Goal: Check status: Check status

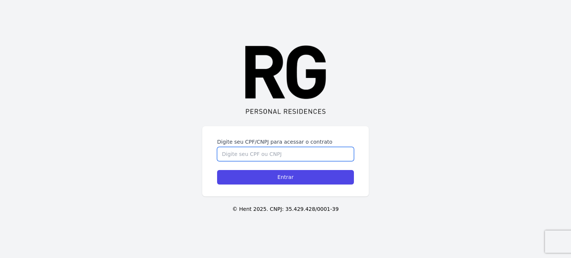
click at [259, 152] on input "Digite seu CPF/CNPJ para acessar o contrato" at bounding box center [285, 154] width 137 height 14
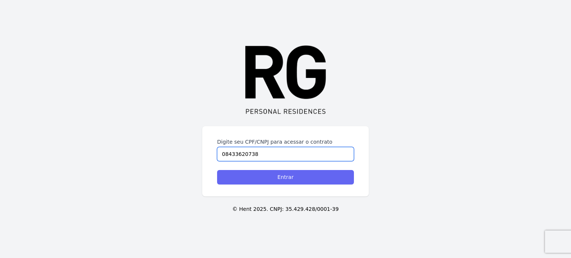
type input "08433620738"
click at [281, 180] on input "Entrar" at bounding box center [285, 177] width 137 height 15
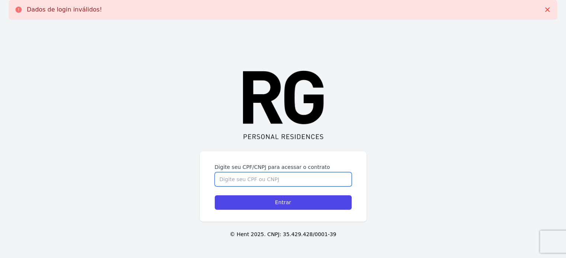
click at [251, 182] on input "Digite seu CPF/CNPJ para acessar o contrato" at bounding box center [283, 180] width 137 height 14
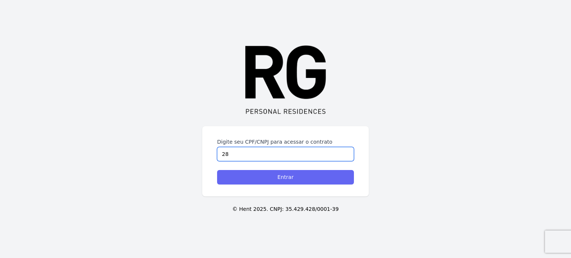
type input "2"
type input "25490630744"
click at [287, 180] on input "Entrar" at bounding box center [285, 177] width 137 height 15
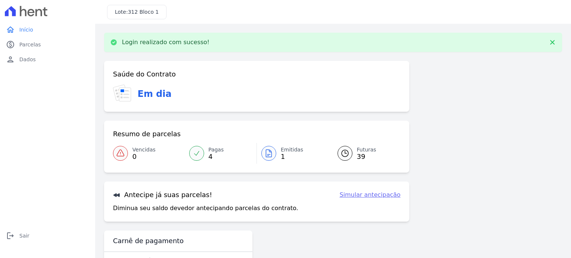
click at [272, 154] on div at bounding box center [268, 153] width 15 height 15
